Goal: Task Accomplishment & Management: Complete application form

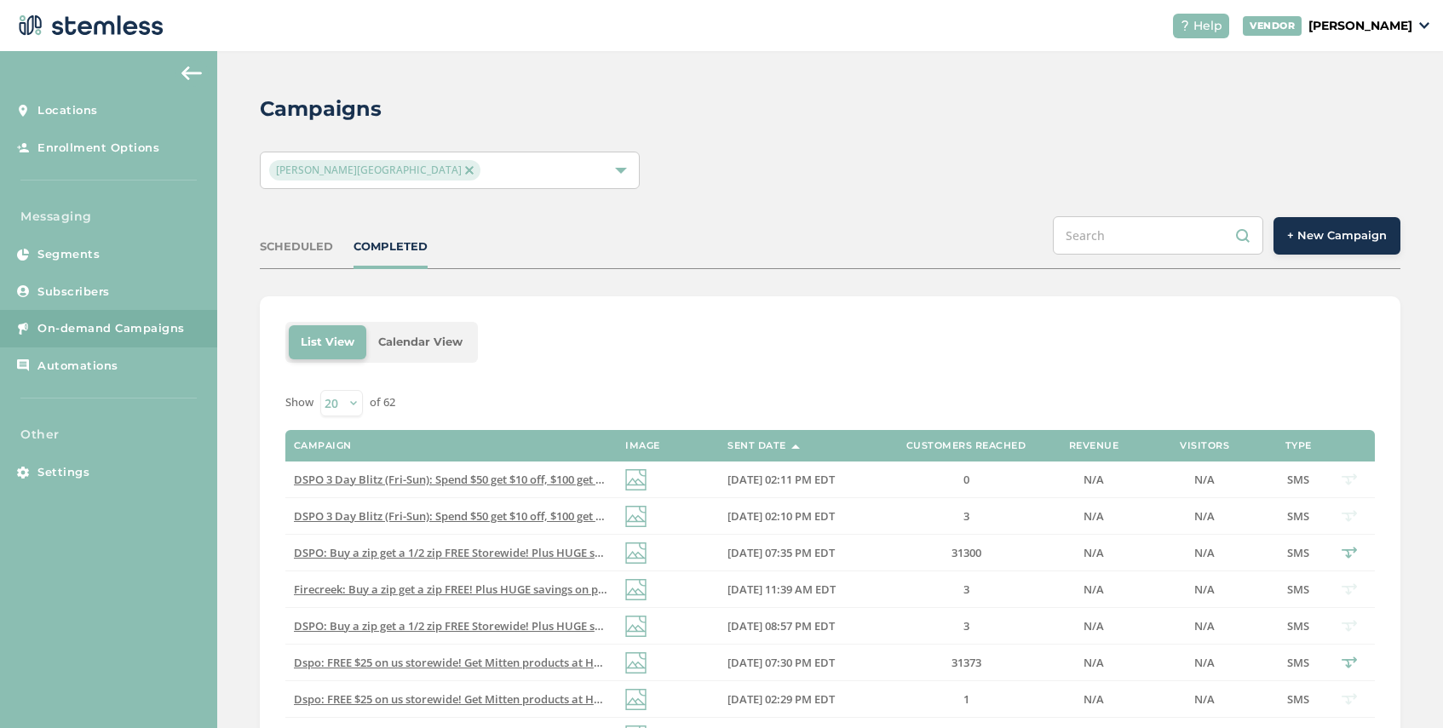
click at [1316, 233] on span "+ New Campaign" at bounding box center [1337, 235] width 100 height 17
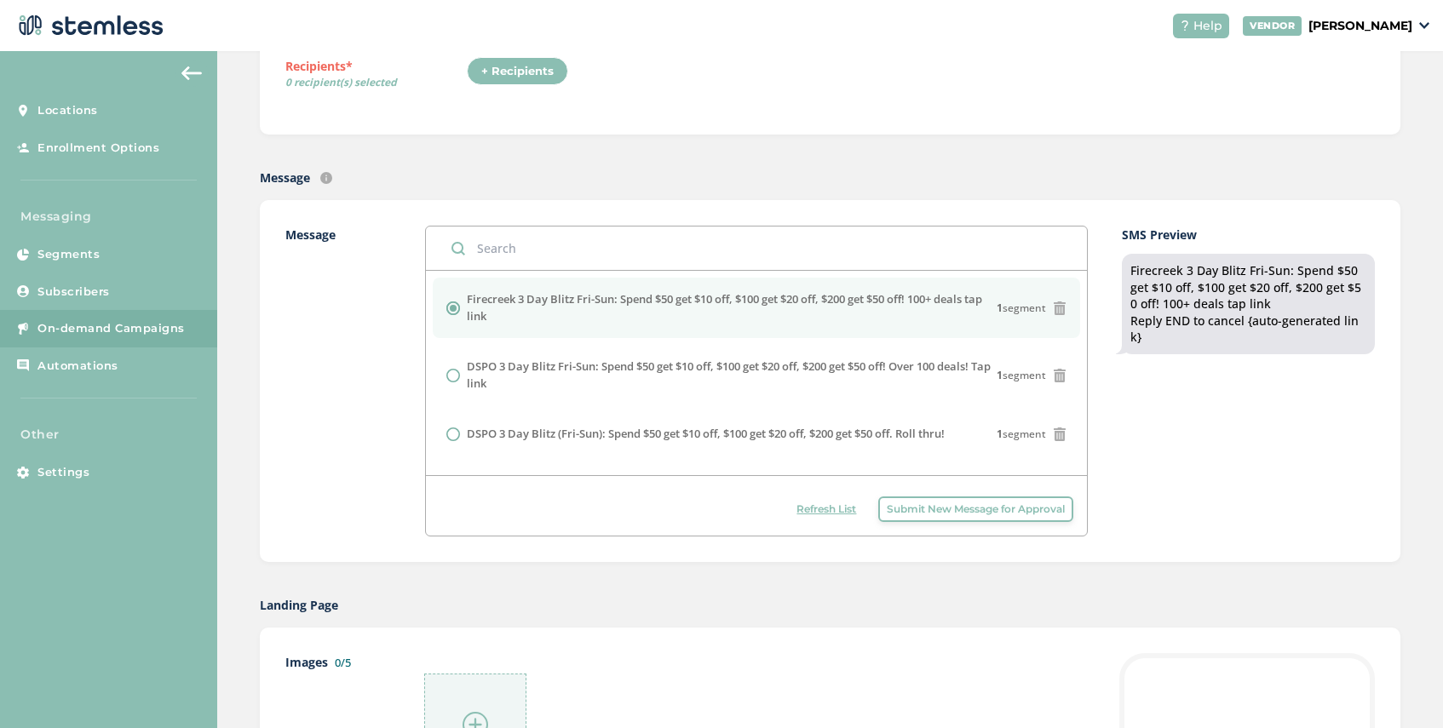
scroll to position [348, 0]
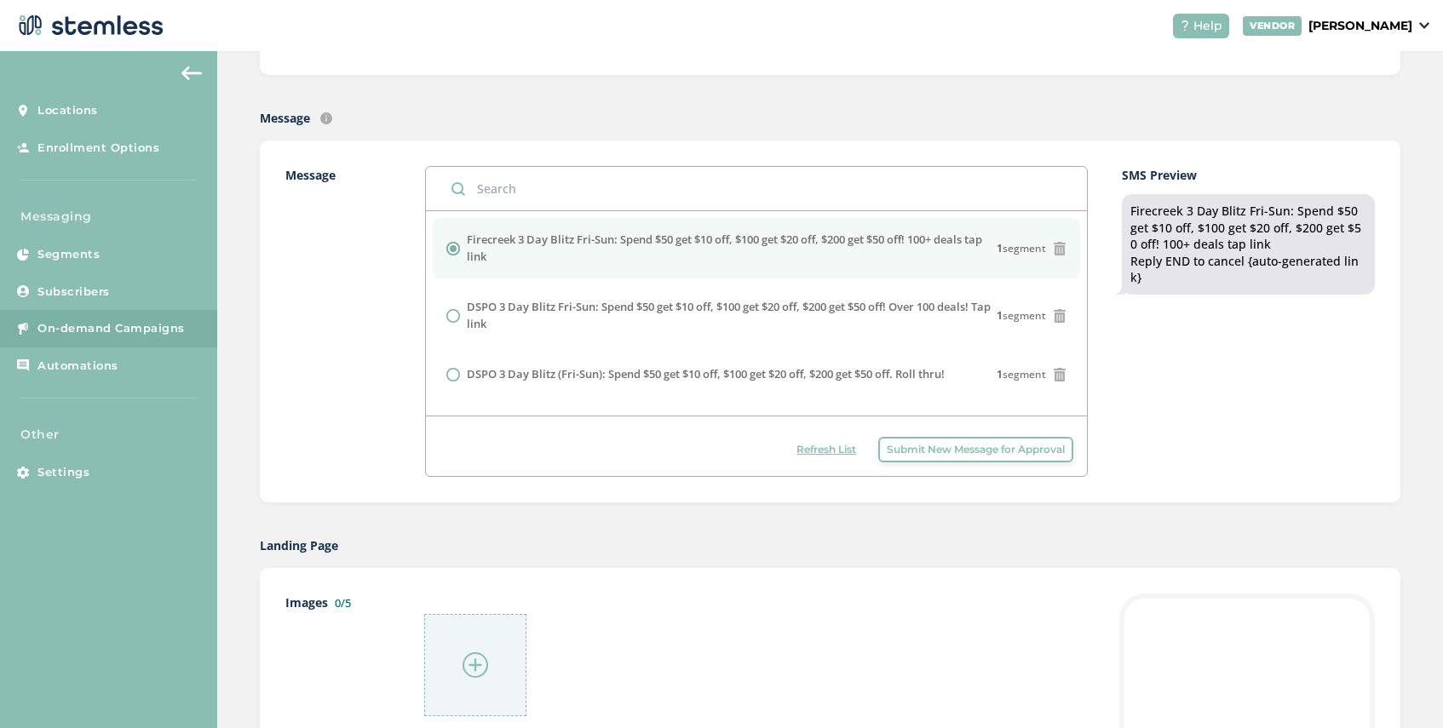
click at [957, 452] on span "Submit New Message for Approval" at bounding box center [976, 449] width 178 height 15
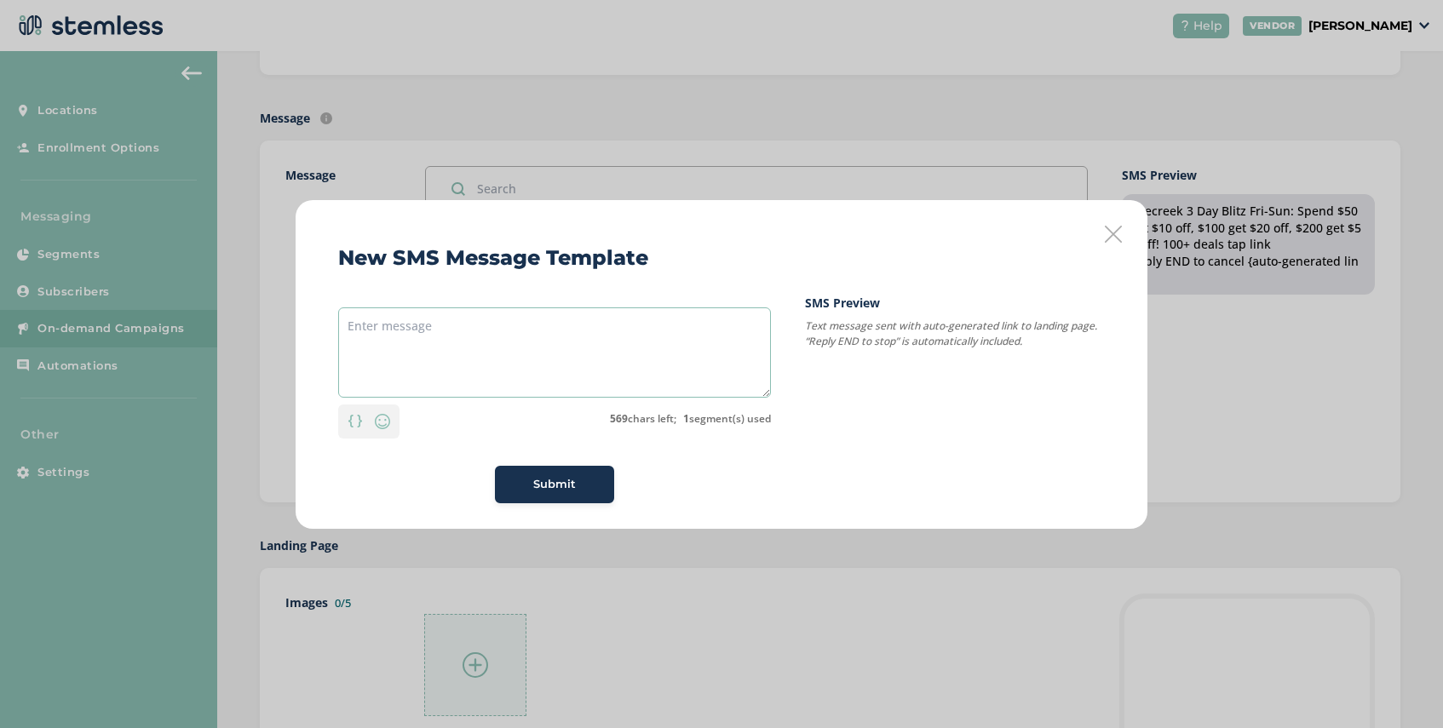
click at [537, 332] on textarea at bounding box center [554, 353] width 433 height 90
paste textarea "We are another year HIGHER! Celebrate our anniversary with us. Exclusive deals,…"
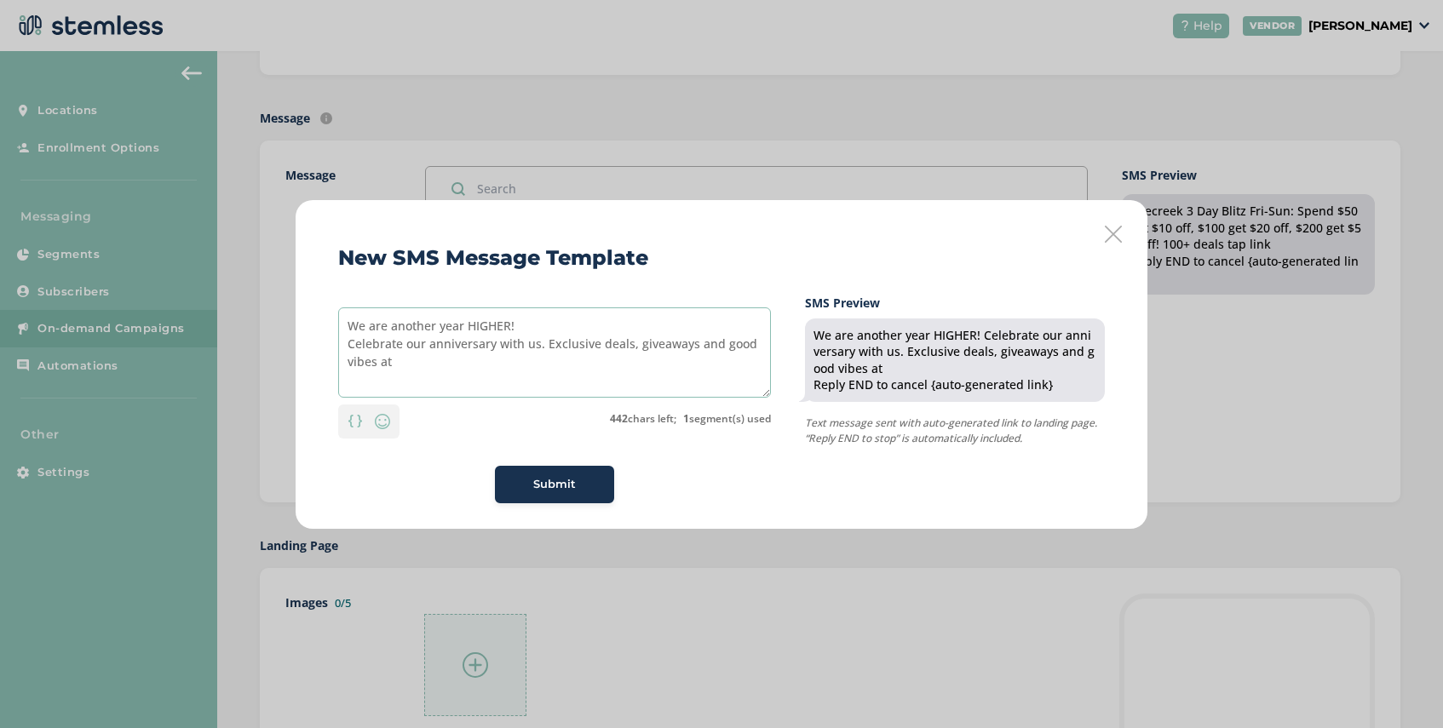
click at [345, 349] on textarea "We are another year HIGHER! Celebrate our anniversary with us. Exclusive deals,…" at bounding box center [554, 353] width 433 height 90
click at [710, 330] on textarea "We are another year HIGHER! Celebrate our anniversary with us. Exclusive deals,…" at bounding box center [554, 353] width 433 height 90
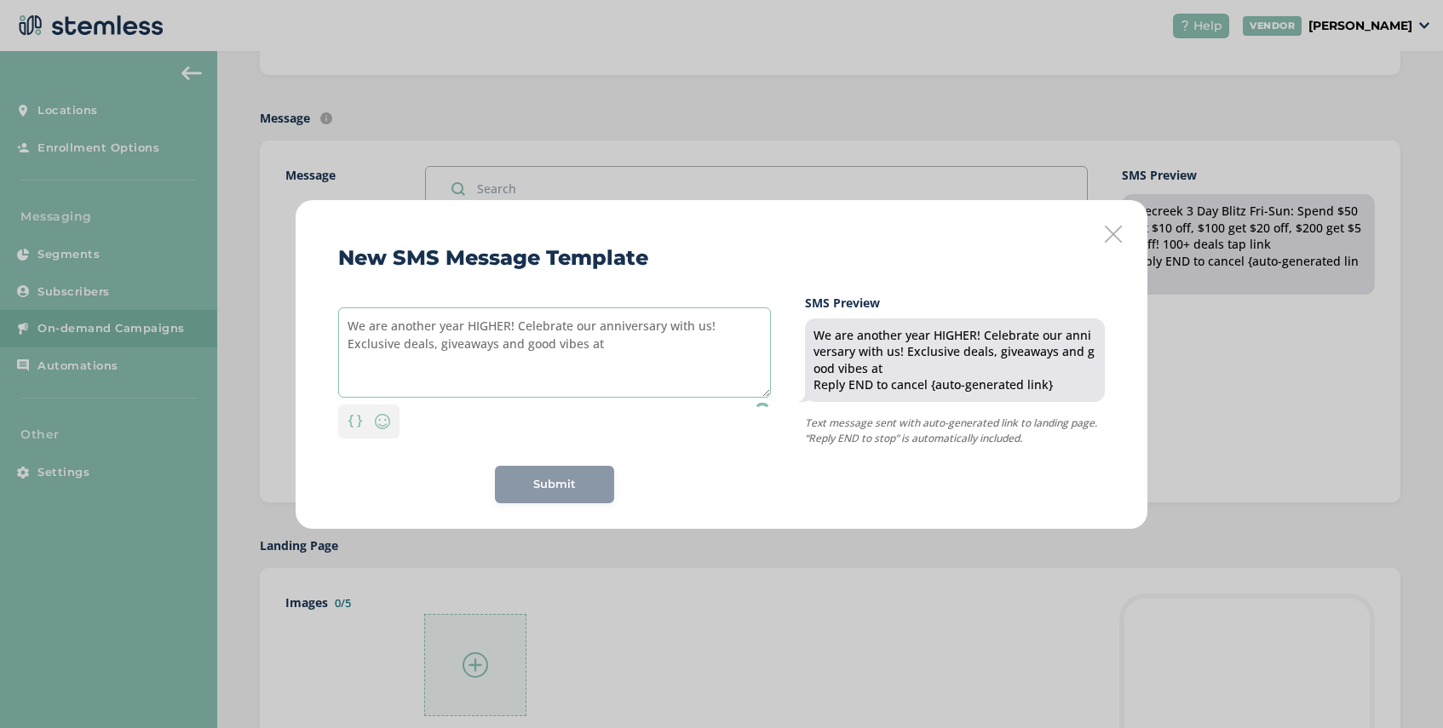
click at [599, 347] on textarea "We are another year HIGHER! Celebrate our anniversary with us! Exclusive deals,…" at bounding box center [554, 353] width 433 height 90
click at [436, 348] on textarea "We are another year HIGHER! Celebrate our anniversary with us! Exclusive deals,…" at bounding box center [554, 353] width 433 height 90
click at [496, 350] on textarea "We are another year HIGHER! Celebrate our anniversary with us! Exclusive deals,…" at bounding box center [554, 353] width 433 height 90
click at [601, 348] on textarea "We are another year HIGHER! Celebrate our anniversary with us! Exclusive deals,…" at bounding box center [554, 353] width 433 height 90
click at [654, 348] on textarea "We are another year HIGHER! Celebrate our anniversary with us! Exclusive deals,…" at bounding box center [554, 353] width 433 height 90
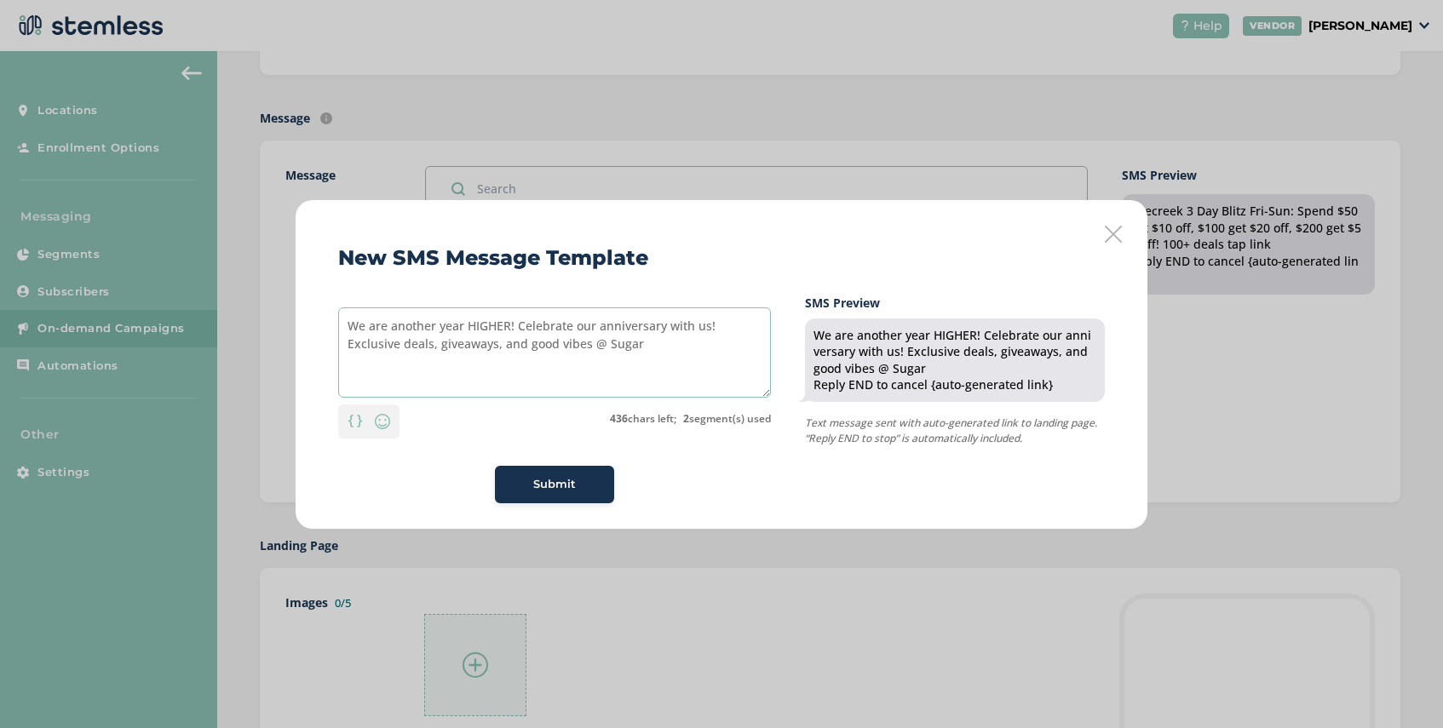
drag, startPoint x: 409, startPoint y: 345, endPoint x: 335, endPoint y: 343, distance: 74.1
click at [335, 343] on div "New SMS Message Template We are another year HIGHER! Celebrate our anniversary …" at bounding box center [722, 364] width 852 height 329
click at [549, 342] on textarea "We are another year HIGHER! Celebrate our anniversary with us! Deals, giveaways…" at bounding box center [554, 353] width 433 height 90
type textarea "We are another year HIGHER! Celebrate our anniversary with us! Deals, giveaways…"
click at [567, 486] on span "Submit" at bounding box center [554, 484] width 43 height 17
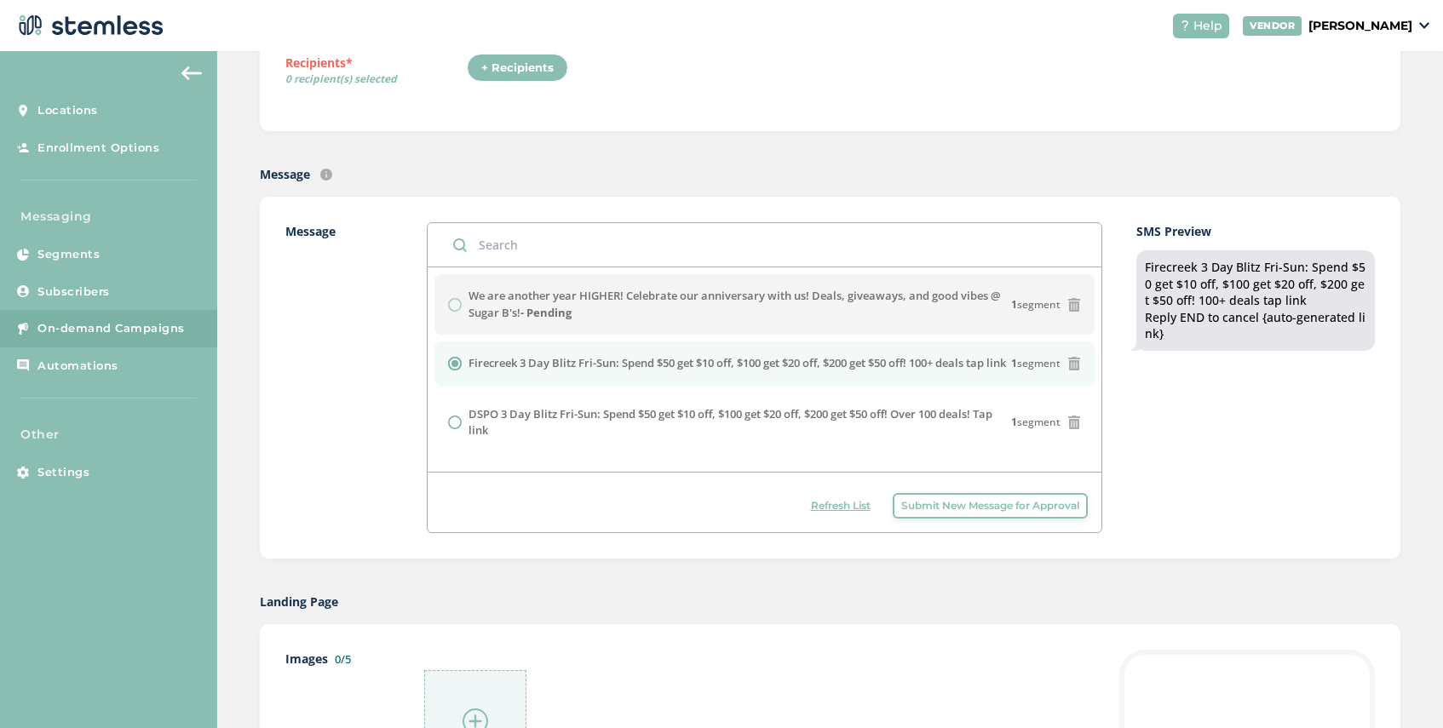
scroll to position [388, 0]
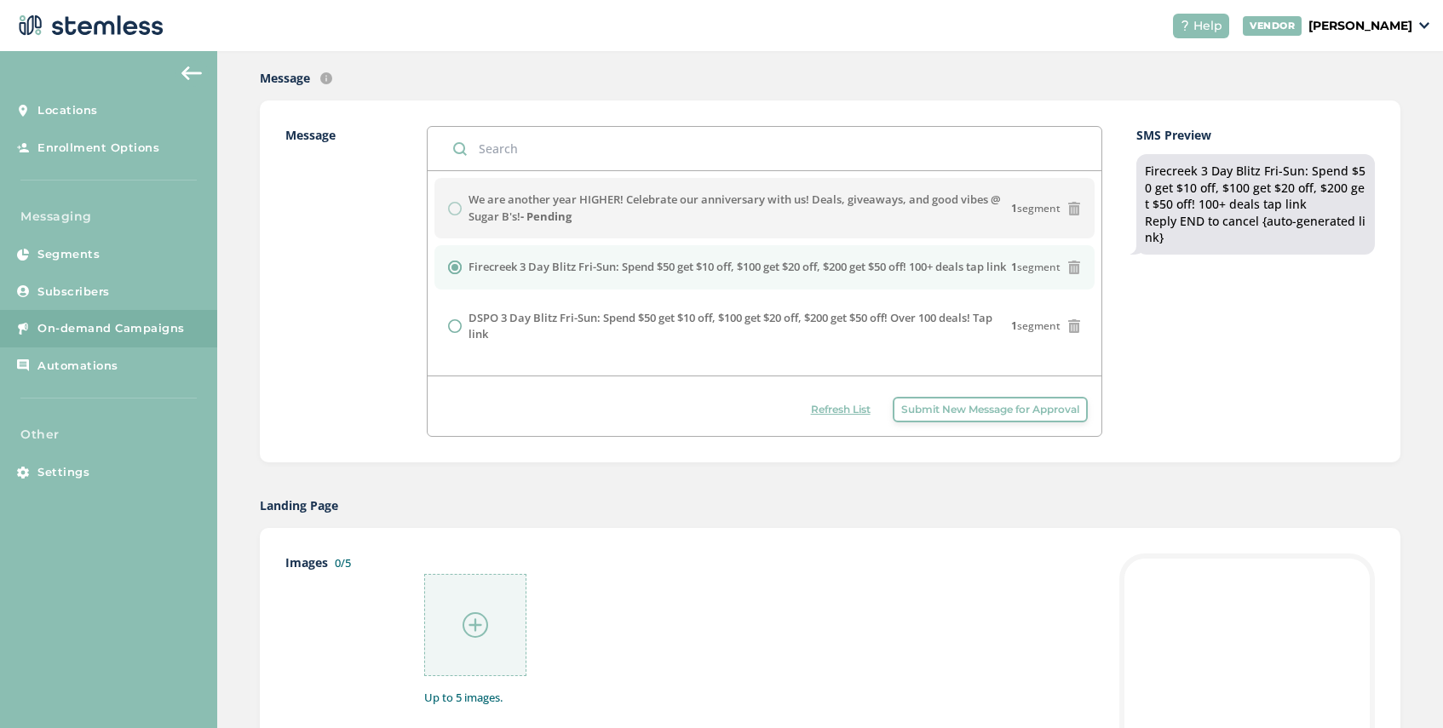
click at [979, 418] on button "Submit New Message for Approval" at bounding box center [990, 410] width 195 height 26
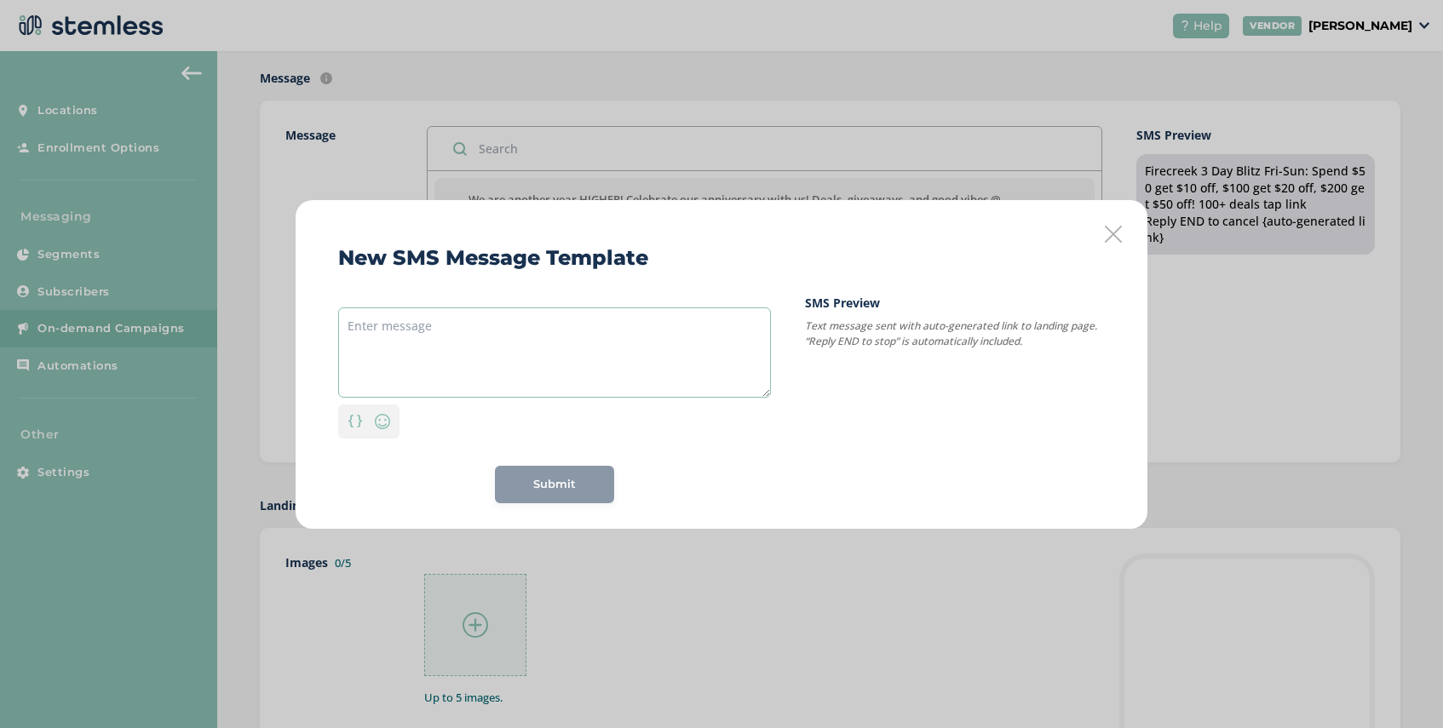
click at [387, 329] on textarea at bounding box center [554, 353] width 433 height 90
paste textarea "Summer Bash is [DATE]! Whole store is BOGO with FREE food, goodies and live DJ.…"
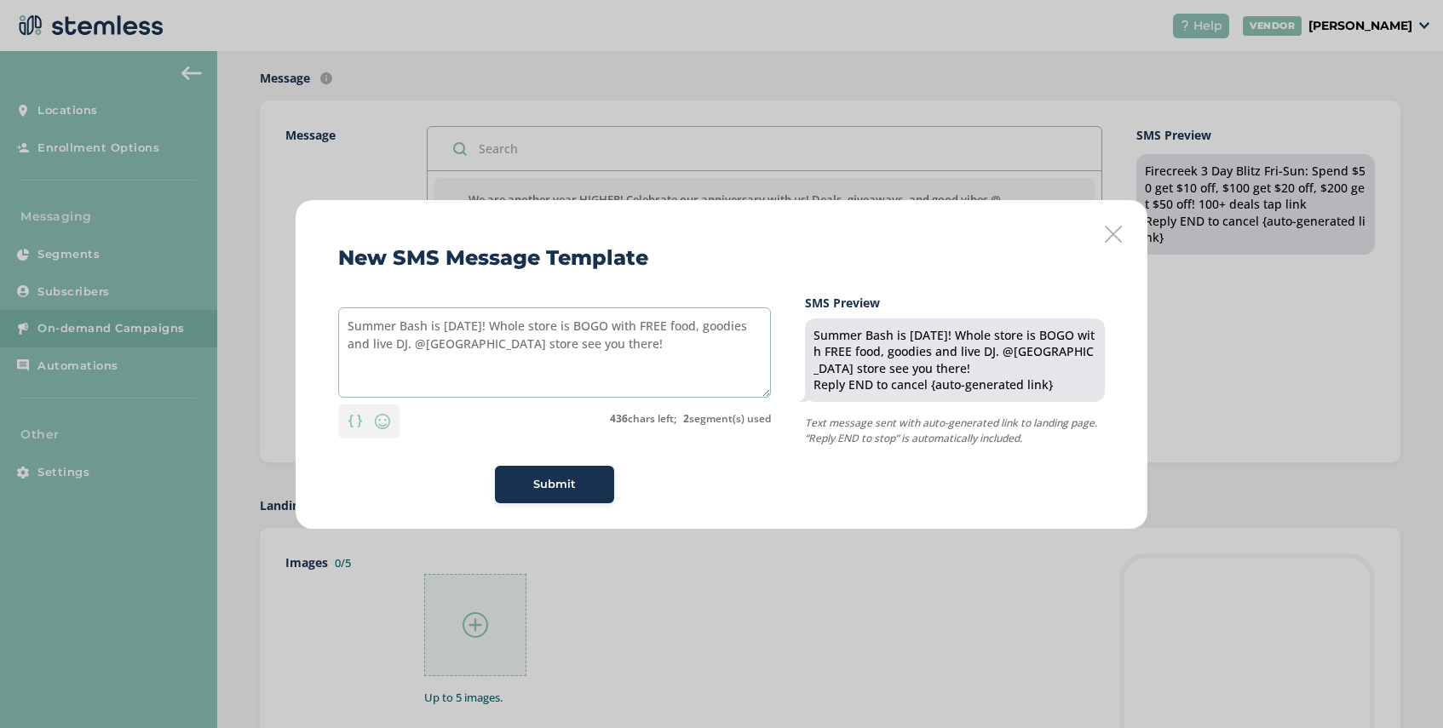
click at [348, 328] on textarea "Summer Bash is [DATE]! Whole store is BOGO with FREE food, goodies and live DJ.…" at bounding box center [554, 353] width 433 height 90
drag, startPoint x: 678, startPoint y: 342, endPoint x: 345, endPoint y: 327, distance: 333.5
click at [345, 327] on textarea "M Roses Summer Bash is [DATE]! Whole store is BOGO with FREE food, goodies and …" at bounding box center [554, 353] width 433 height 90
click at [661, 377] on textarea "M Roses Summer Bash is [DATE]! Whole store is BOGO with FREE food, goodies and …" at bounding box center [554, 353] width 433 height 90
paste textarea "Goodie bag for first 200 customers starts at 9am get there early"
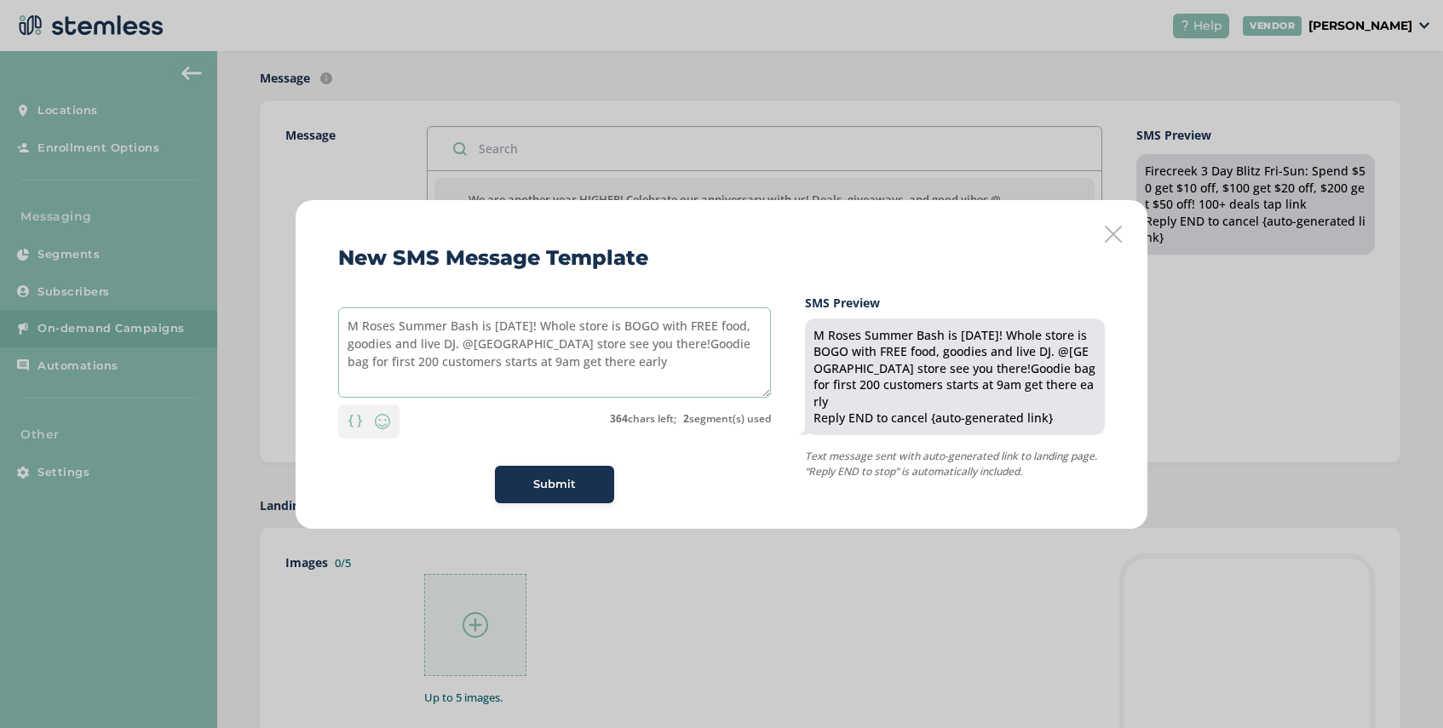
click at [677, 347] on textarea "M Roses Summer Bash is [DATE]! Whole store is BOGO with FREE food, goodies and …" at bounding box center [554, 353] width 433 height 90
click at [640, 362] on textarea "M Roses Summer Bash is [DATE]! Whole store is BOGO with FREE food, goodies and …" at bounding box center [554, 353] width 433 height 90
type textarea "M Roses Summer Bash is [DATE]! Whole store is BOGO with FREE food, goodies and …"
click at [535, 476] on span "Submit" at bounding box center [554, 484] width 43 height 17
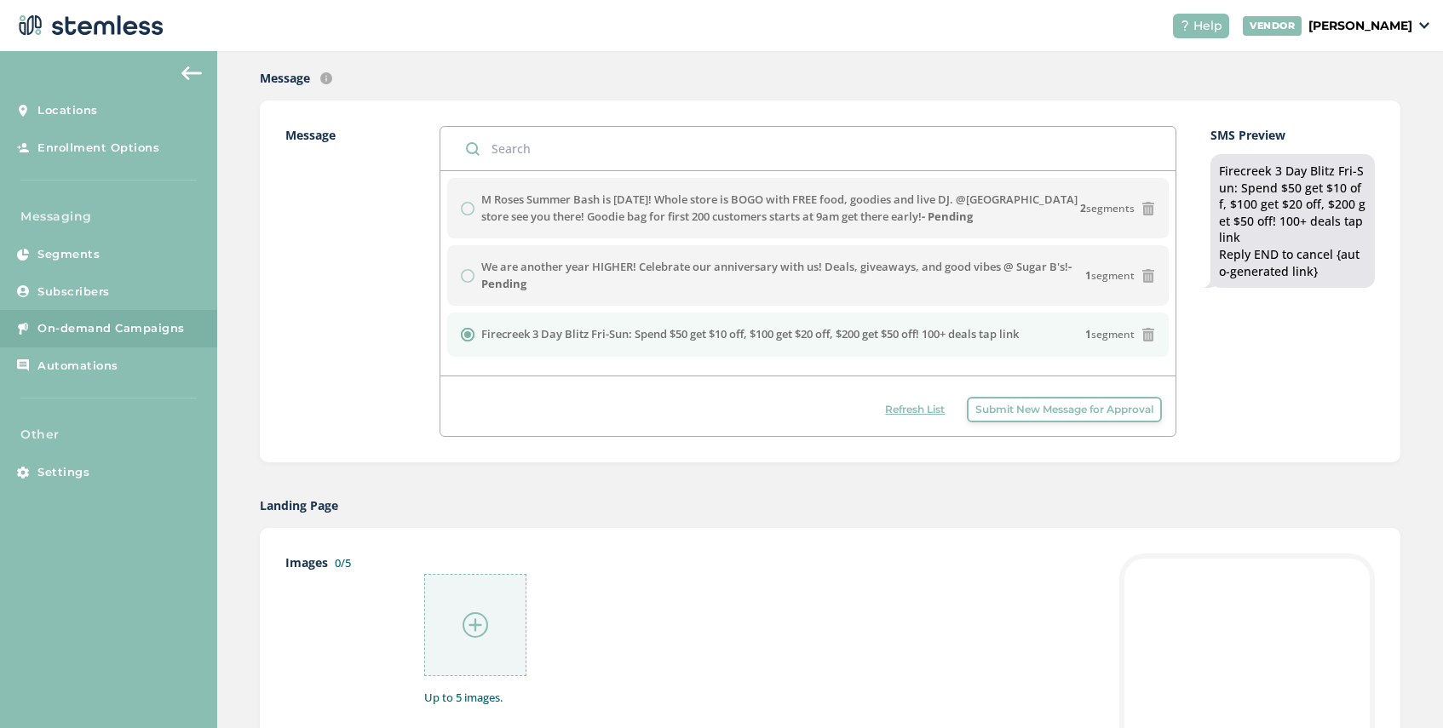
click at [999, 409] on span "Submit New Message for Approval" at bounding box center [1064, 409] width 178 height 15
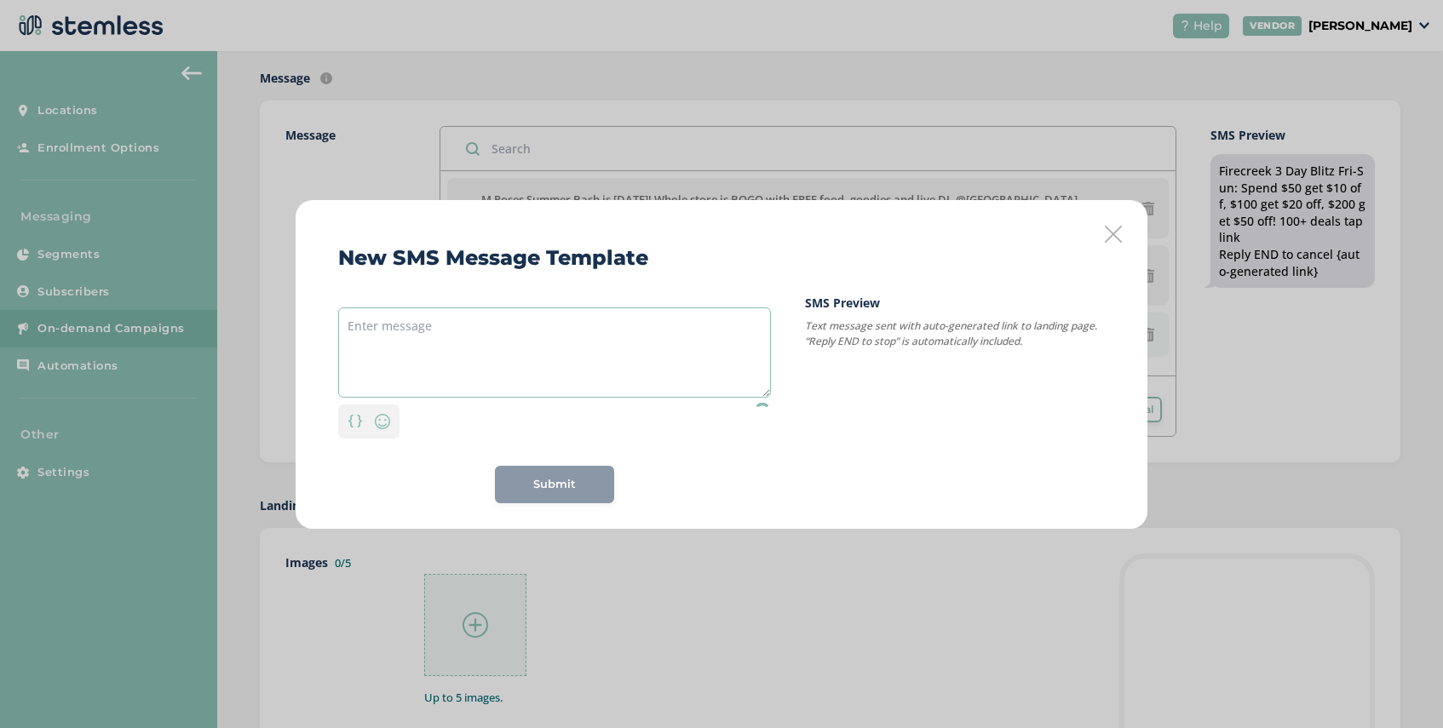
click at [515, 319] on textarea at bounding box center [554, 353] width 433 height 90
paste textarea "BUY ONE GET ONE FREE THE ENTIRE STORE & FIRST 200 CUSTOMERS GET A FREE GOODIE B…"
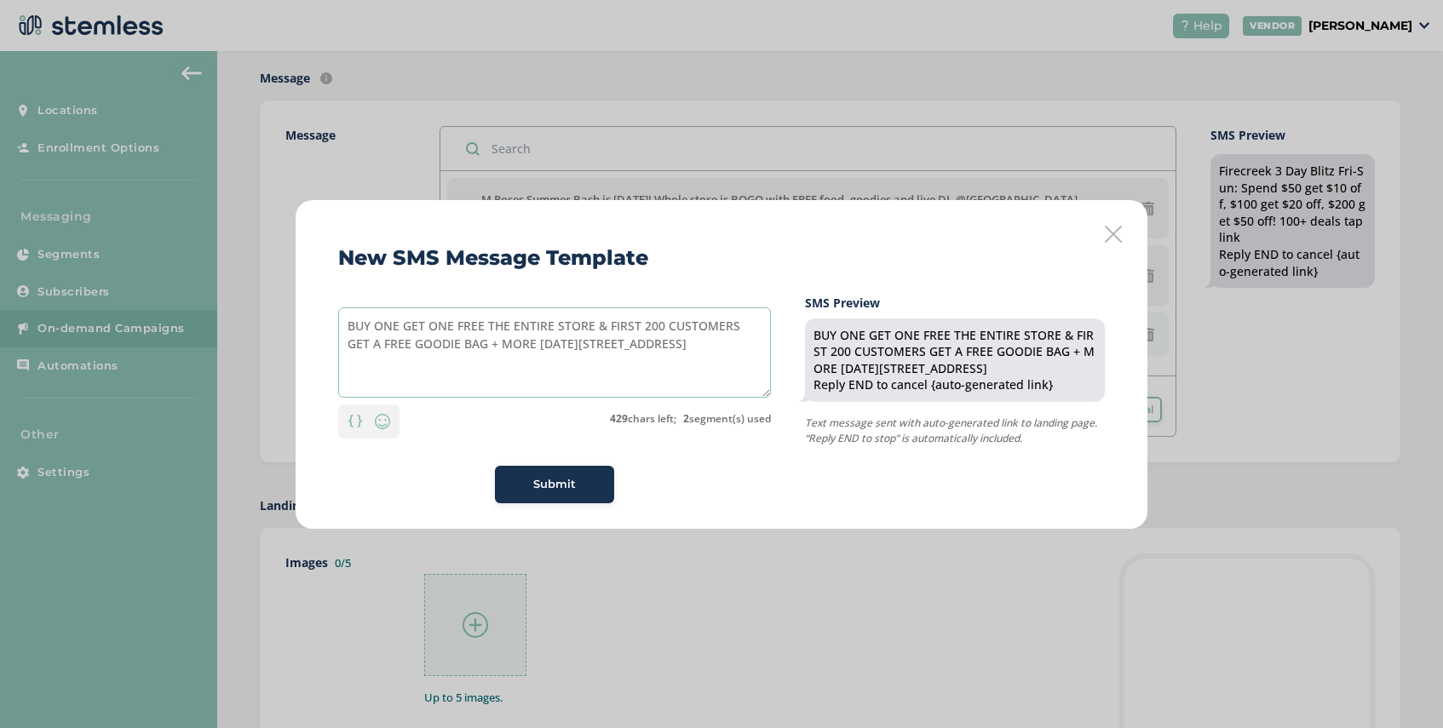
click at [347, 326] on textarea "BUY ONE GET ONE FREE THE ENTIRE STORE & FIRST 200 CUSTOMERS GET A FREE GOODIE B…" at bounding box center [554, 353] width 433 height 90
click at [612, 325] on textarea "M ROSES: BUY ONE GET ONE FREE THE ENTIRE STORE & FIRST 200 CUSTOMERS GET A FREE…" at bounding box center [554, 353] width 433 height 90
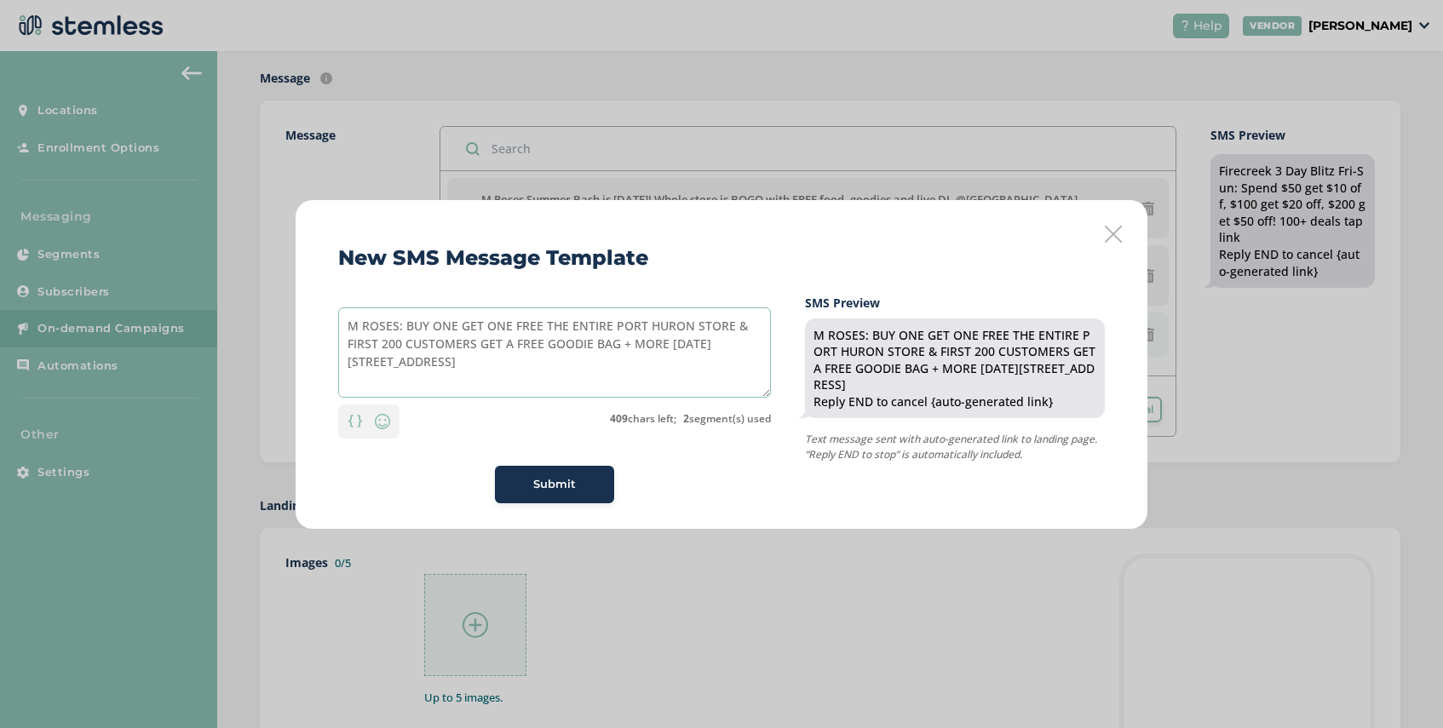
type textarea "M ROSES: BUY ONE GET ONE FREE THE ENTIRE PORT HURON STORE & FIRST 200 CUSTOMERS…"
click at [553, 481] on span "Submit" at bounding box center [554, 484] width 43 height 17
